Goal: Task Accomplishment & Management: Manage account settings

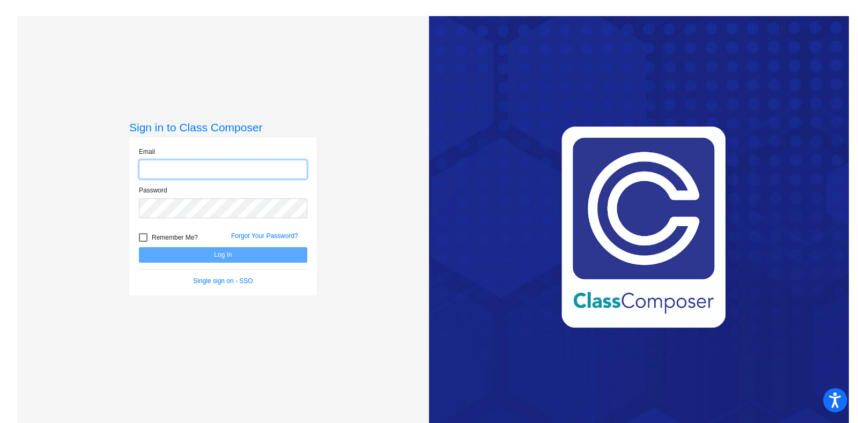
type input "[EMAIL_ADDRESS][DOMAIN_NAME]"
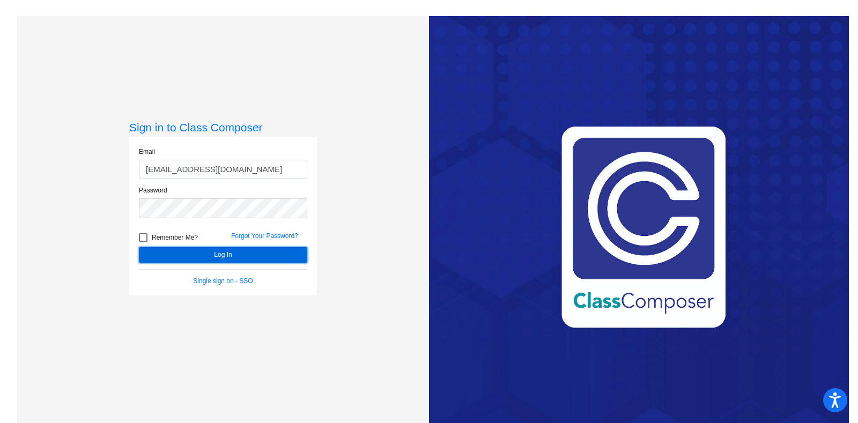
click at [238, 255] on button "Log In" at bounding box center [223, 255] width 168 height 16
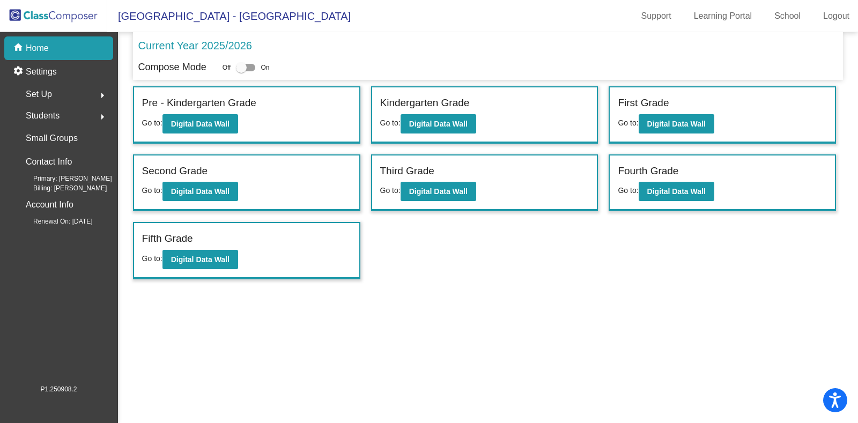
click at [70, 115] on div "Students arrow_right" at bounding box center [62, 115] width 102 height 21
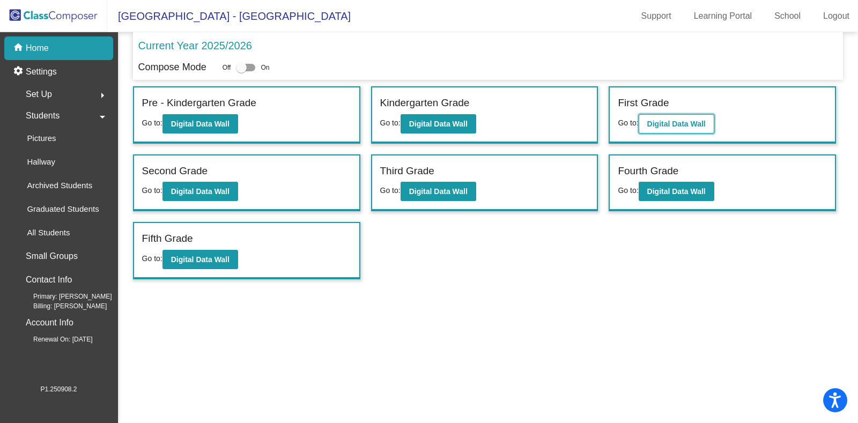
click at [677, 120] on b "Digital Data Wall" at bounding box center [676, 124] width 58 height 9
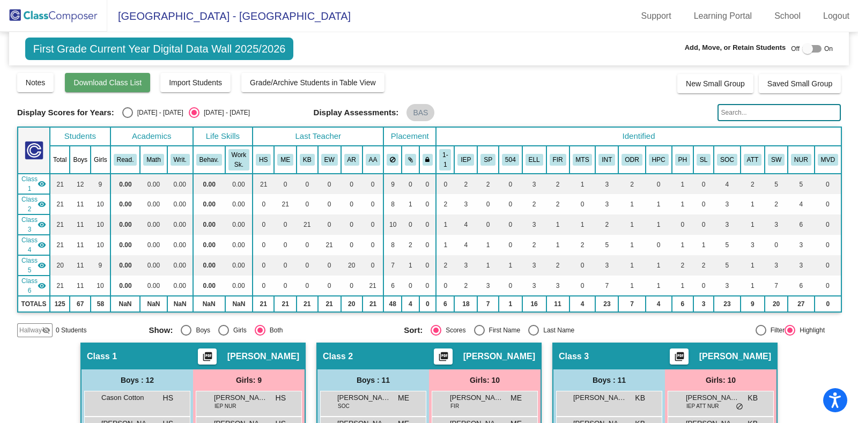
click at [100, 87] on button "Download Class List" at bounding box center [107, 82] width 85 height 19
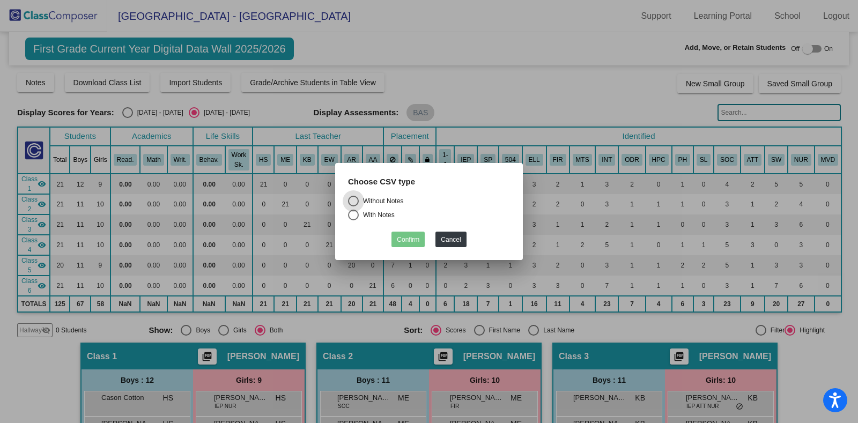
click at [374, 215] on div "With Notes" at bounding box center [377, 215] width 36 height 10
click at [353, 220] on input "With Notes" at bounding box center [353, 220] width 1 height 1
radio input "true"
click at [404, 241] on button "Confirm" at bounding box center [407, 240] width 33 height 16
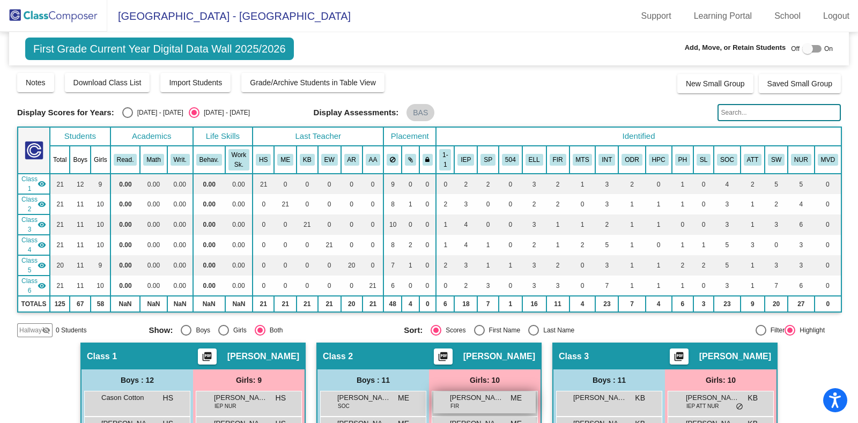
click at [462, 405] on div "[PERSON_NAME] FIR ME lock do_not_disturb_alt" at bounding box center [484, 402] width 102 height 22
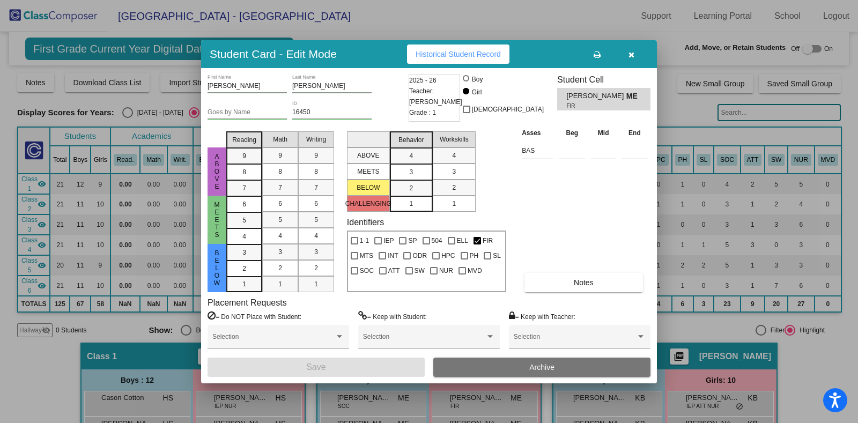
click at [631, 50] on span "button" at bounding box center [632, 54] width 6 height 9
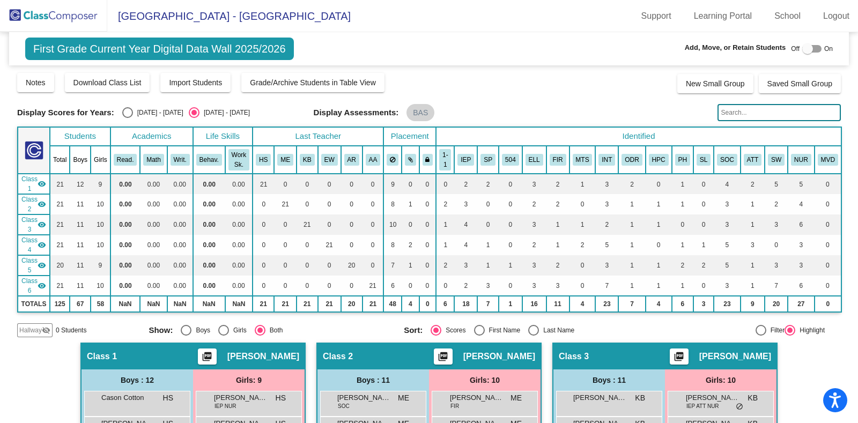
click at [52, 15] on img at bounding box center [53, 16] width 107 height 32
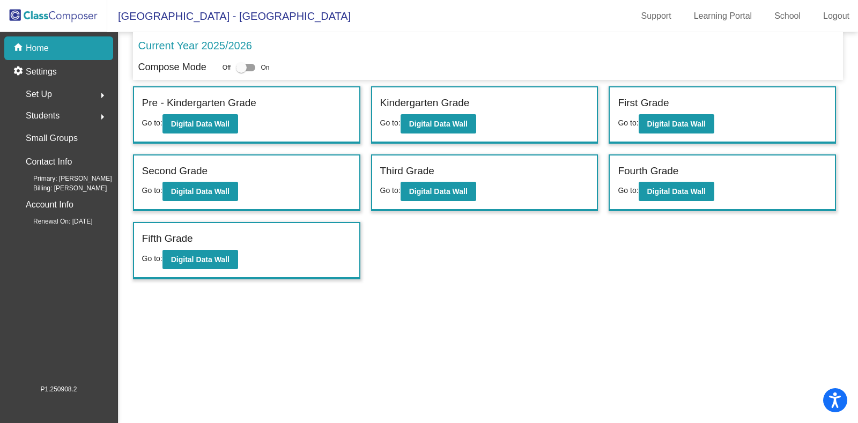
click at [57, 92] on div "Set Up arrow_right" at bounding box center [62, 94] width 102 height 21
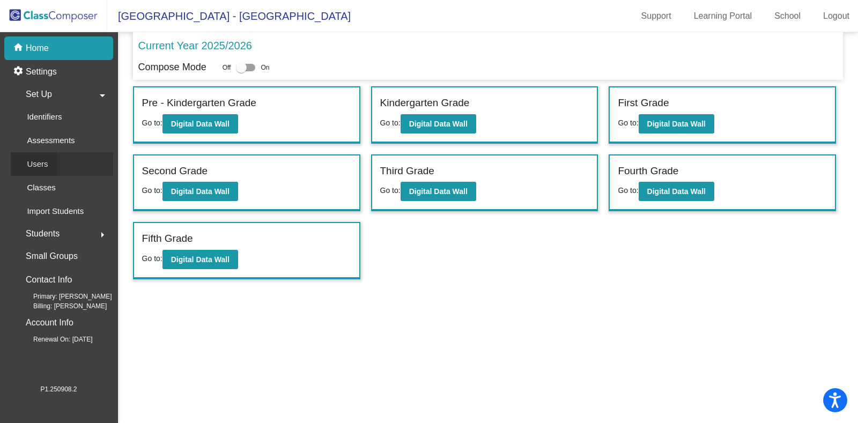
click at [56, 166] on div "Users" at bounding box center [34, 164] width 46 height 24
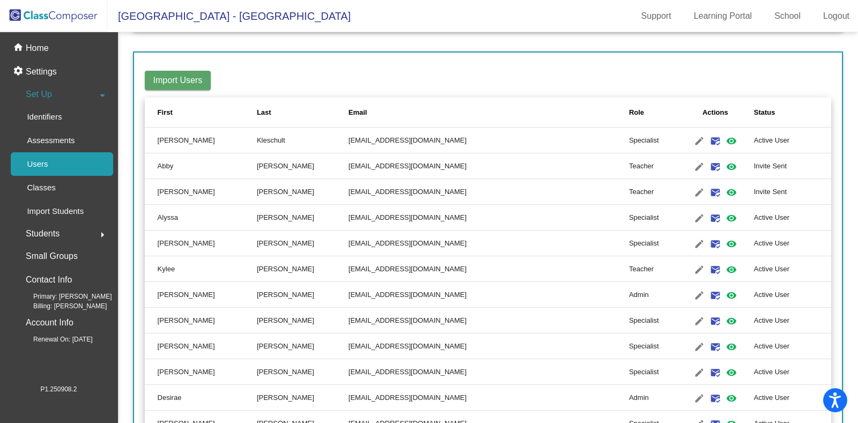
scroll to position [134, 0]
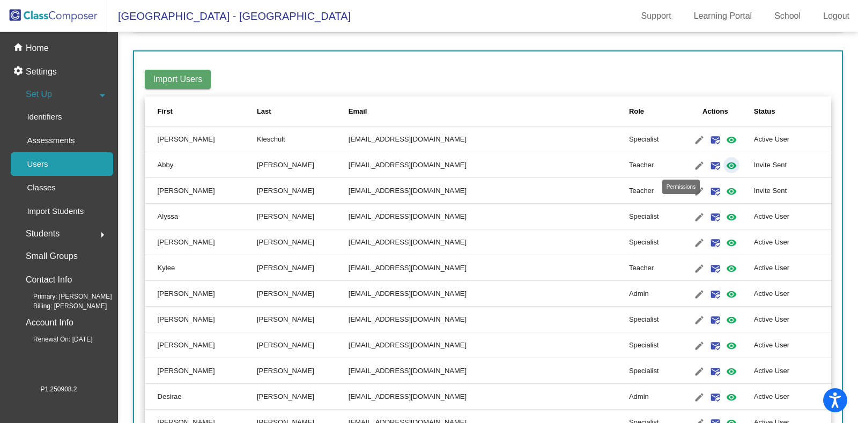
click at [725, 165] on mat-icon "visibility" at bounding box center [731, 165] width 13 height 13
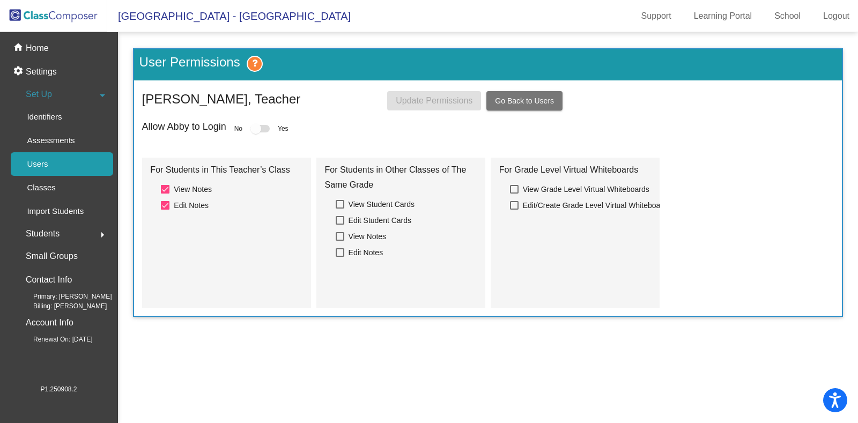
click at [265, 130] on div at bounding box center [259, 129] width 19 height 8
click at [257, 126] on div at bounding box center [255, 128] width 11 height 11
click at [264, 127] on div at bounding box center [259, 129] width 19 height 8
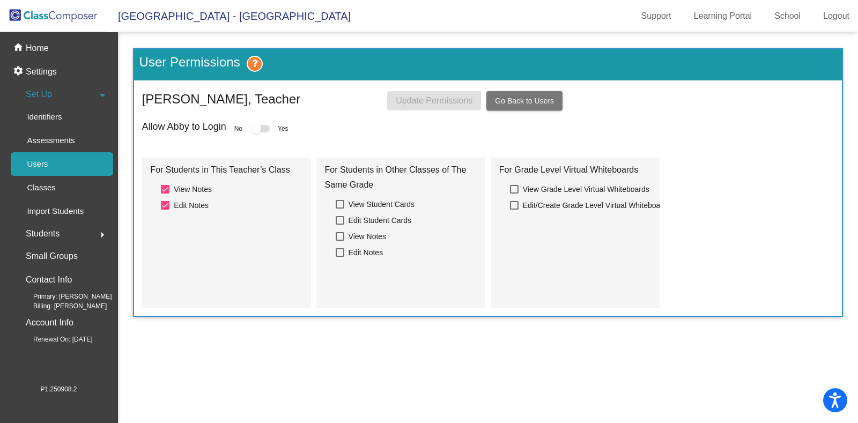
click at [269, 127] on label at bounding box center [259, 128] width 19 height 13
click at [266, 125] on div at bounding box center [259, 129] width 19 height 8
click at [258, 127] on div at bounding box center [255, 128] width 11 height 11
click at [271, 127] on div "Allow Abby to Login No Yes" at bounding box center [488, 128] width 692 height 15
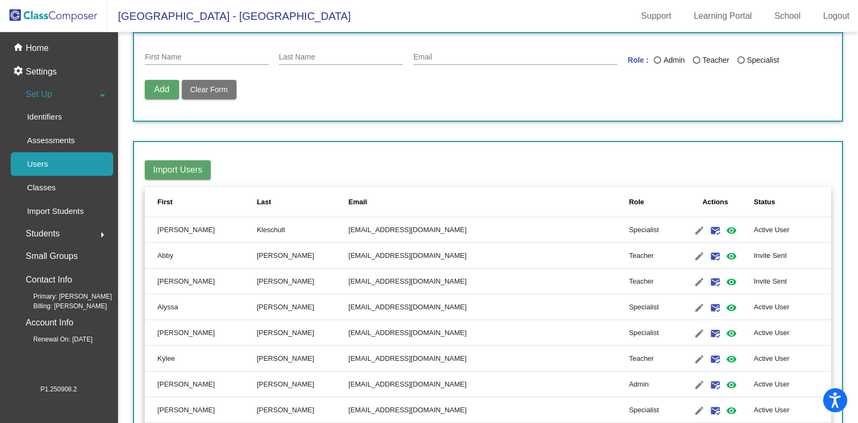
scroll to position [134, 0]
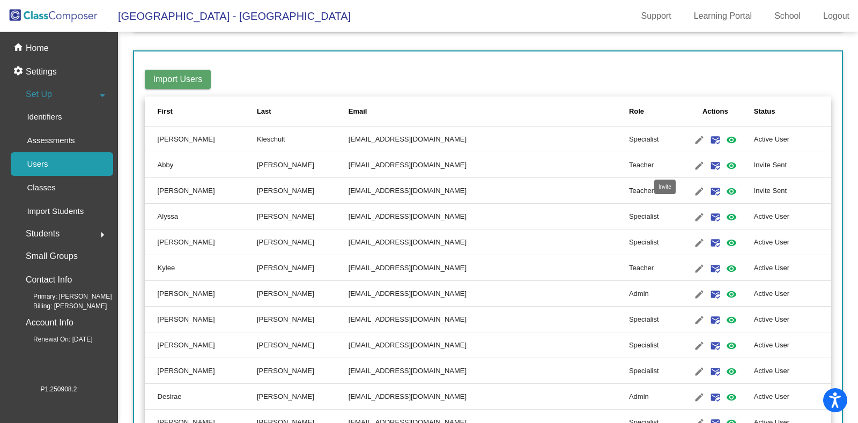
click at [709, 162] on mat-icon "mark_email_read" at bounding box center [715, 165] width 13 height 13
click at [709, 191] on mat-icon "mark_email_read" at bounding box center [715, 191] width 13 height 13
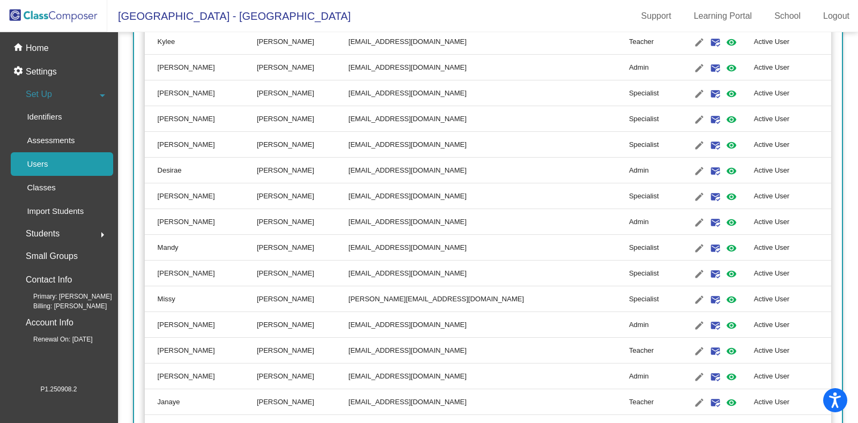
scroll to position [159, 0]
